Goal: Complete application form

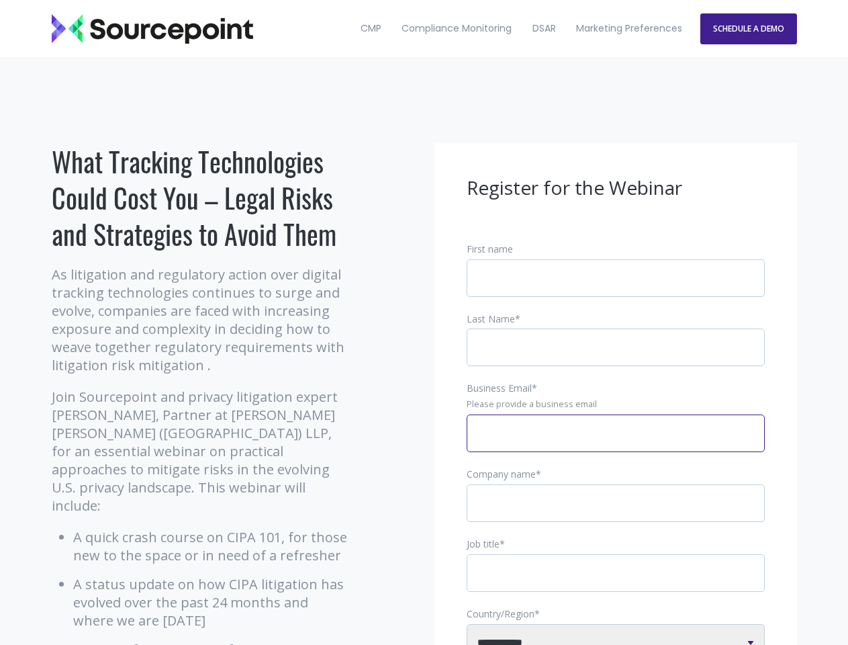
click at [616, 444] on input "Business Email *" at bounding box center [616, 433] width 298 height 38
